Goal: Task Accomplishment & Management: Manage account settings

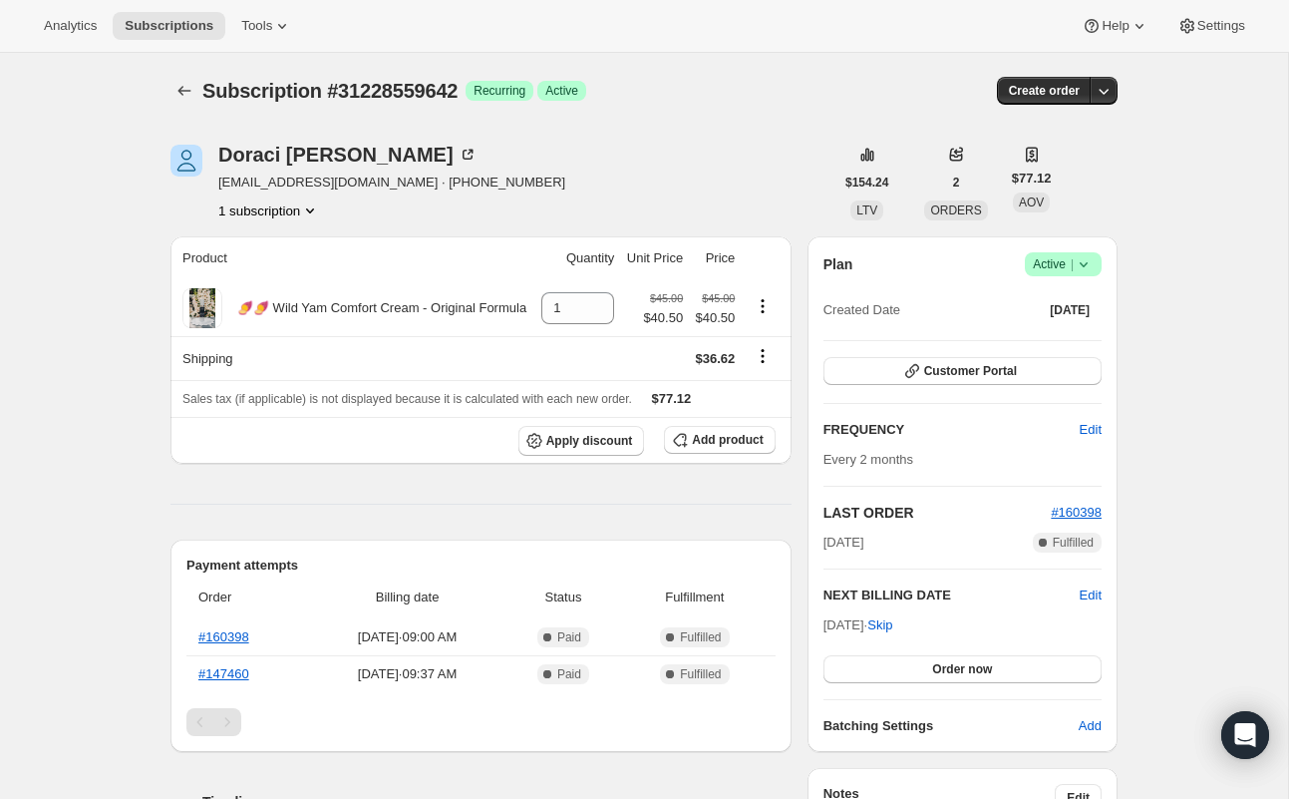
click at [1057, 270] on span "Active |" at bounding box center [1063, 264] width 61 height 20
click at [1053, 339] on span "Cancel subscription" at bounding box center [1057, 337] width 113 height 15
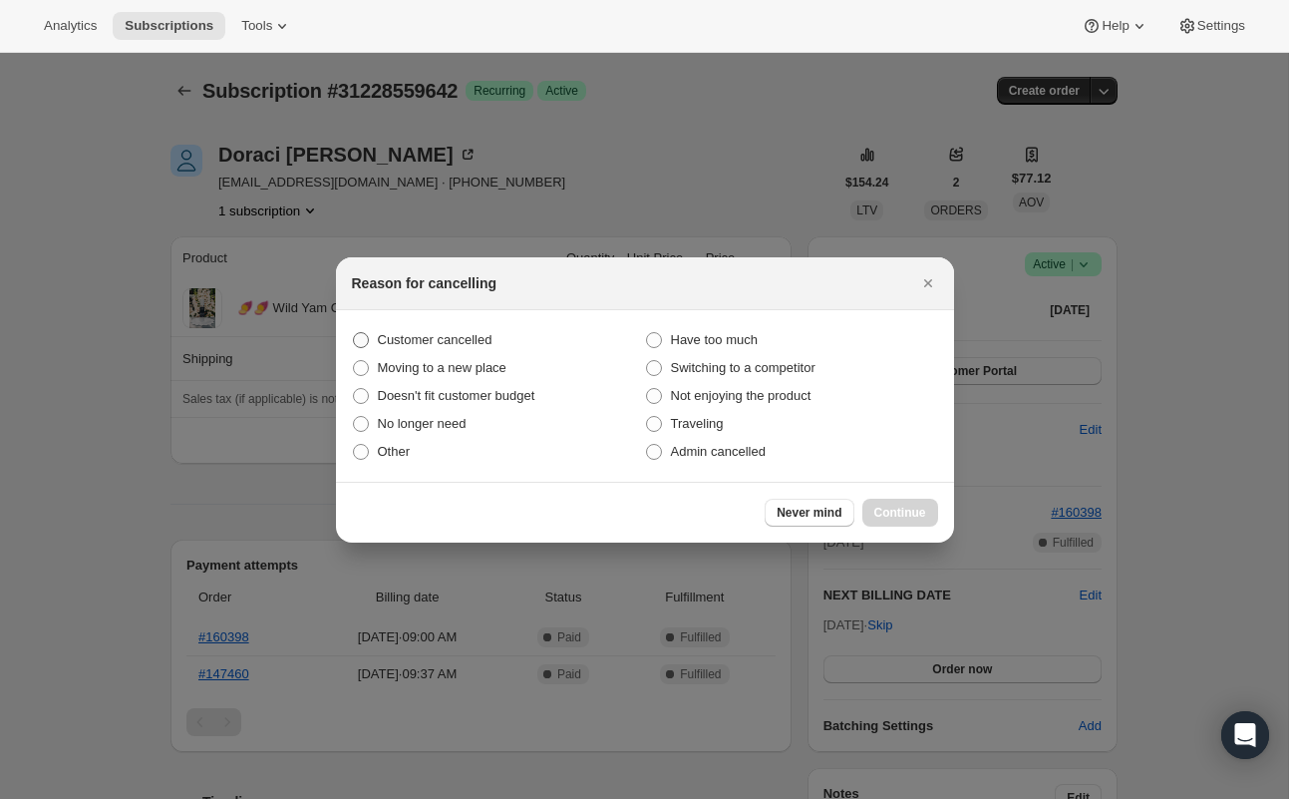
click at [440, 340] on span "Customer cancelled" at bounding box center [435, 339] width 115 height 15
click at [354, 333] on input "Customer cancelled" at bounding box center [353, 332] width 1 height 1
radio input "true"
click at [920, 508] on span "Continue" at bounding box center [900, 513] width 52 height 16
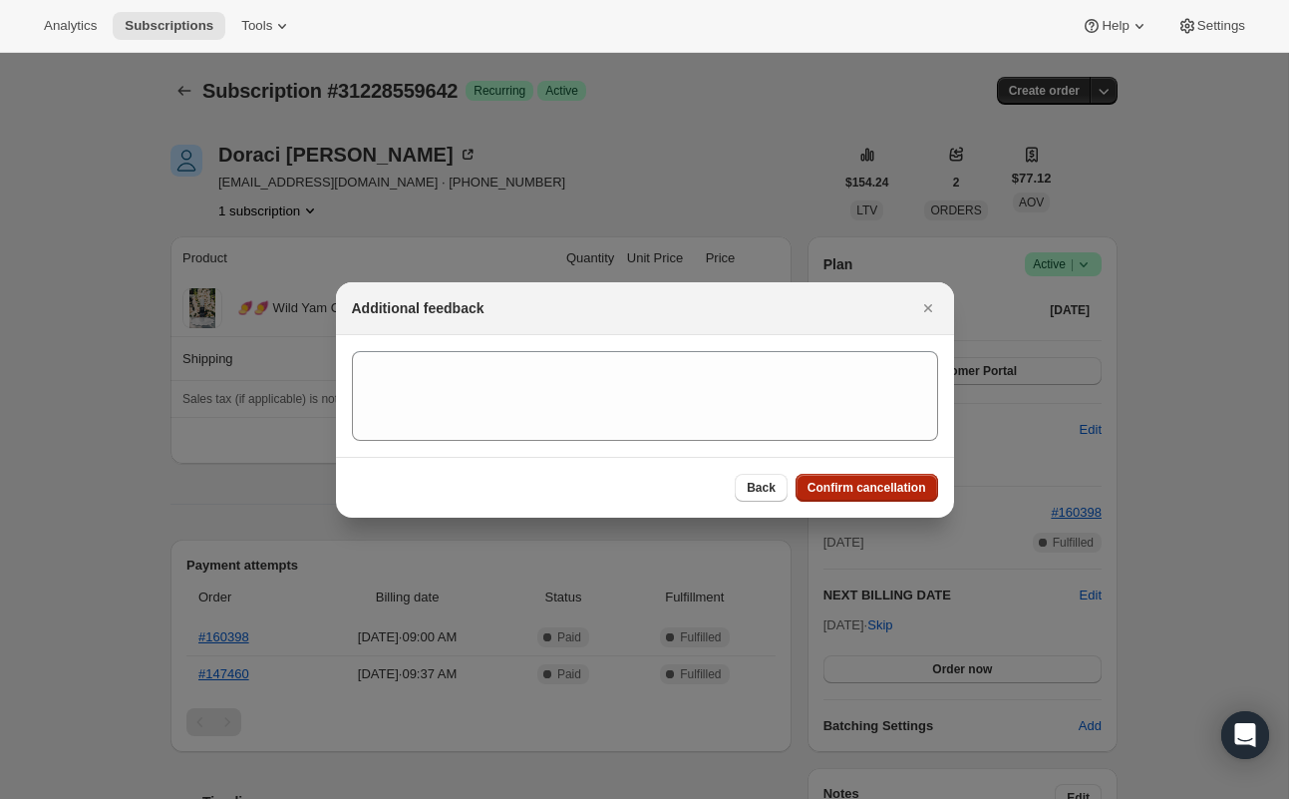
click at [892, 481] on span "Confirm cancellation" at bounding box center [867, 488] width 119 height 16
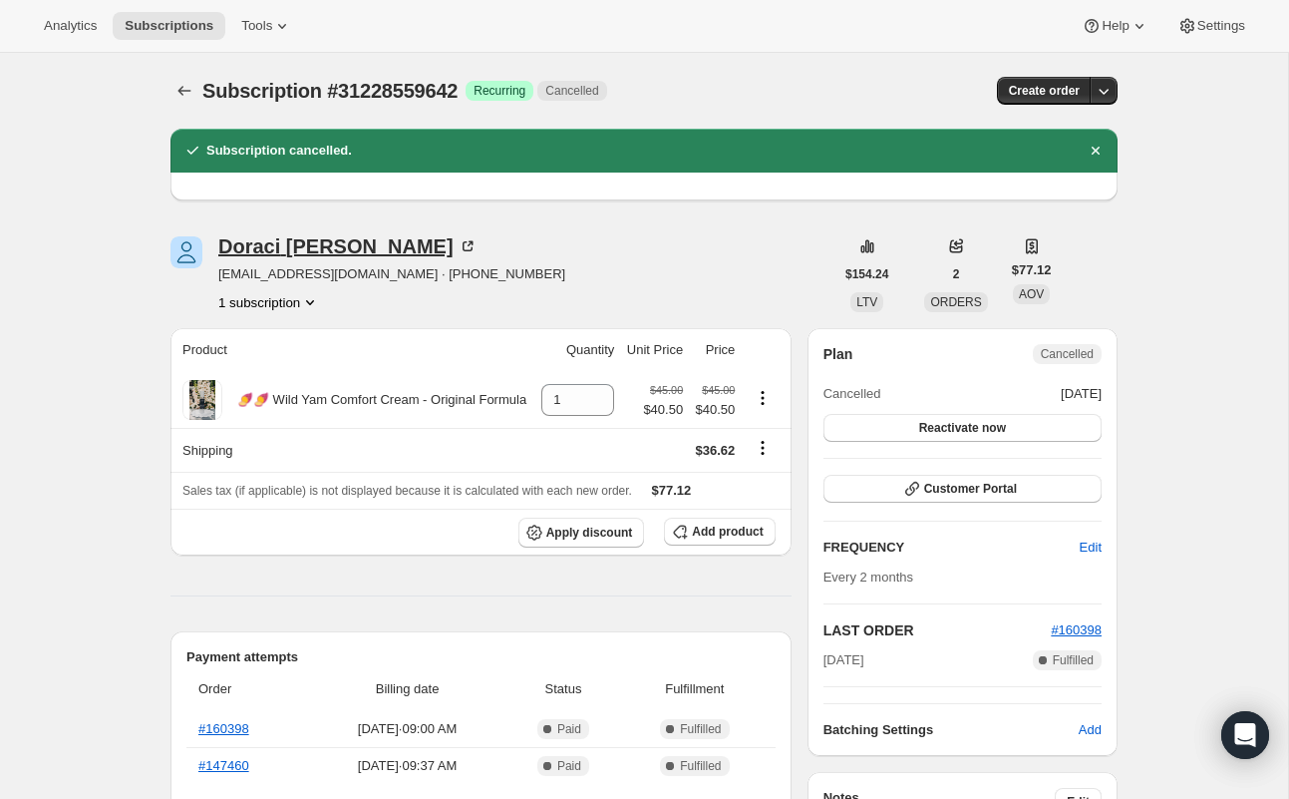
click at [256, 250] on div "[PERSON_NAME]" at bounding box center [347, 246] width 259 height 20
